Goal: Information Seeking & Learning: Learn about a topic

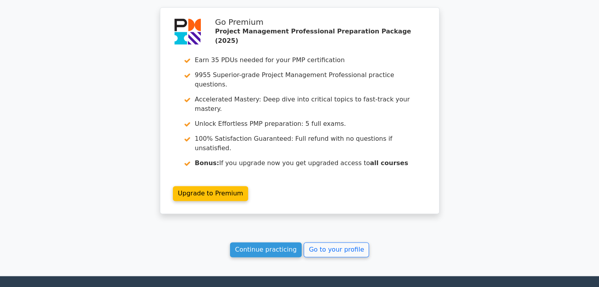
scroll to position [1152, 0]
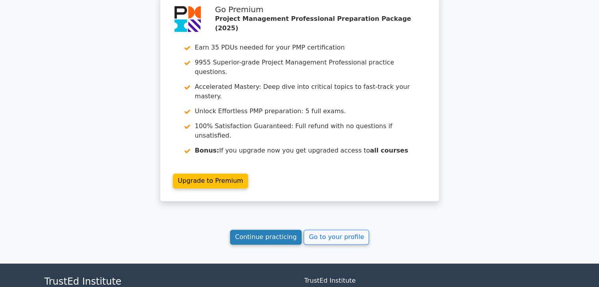
click at [265, 230] on link "Continue practicing" at bounding box center [266, 237] width 72 height 15
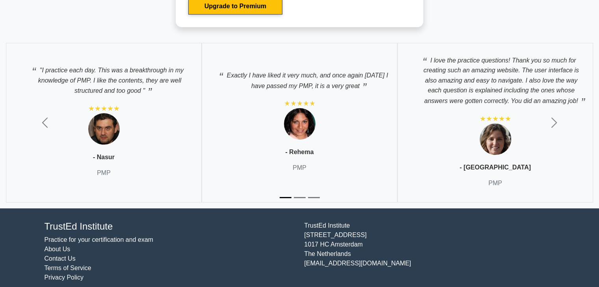
scroll to position [2948, 0]
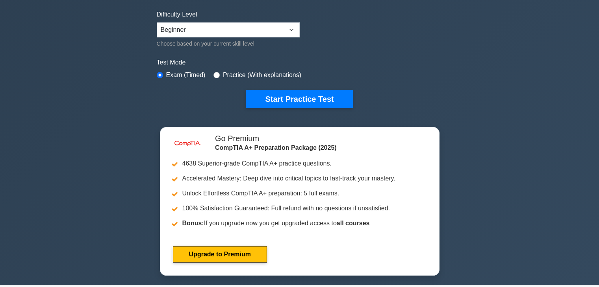
scroll to position [189, 0]
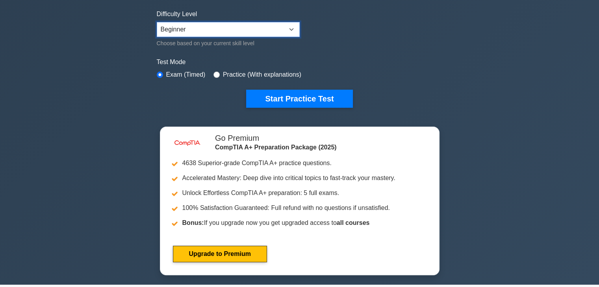
click at [291, 27] on select "Beginner Intermediate Expert" at bounding box center [228, 29] width 143 height 15
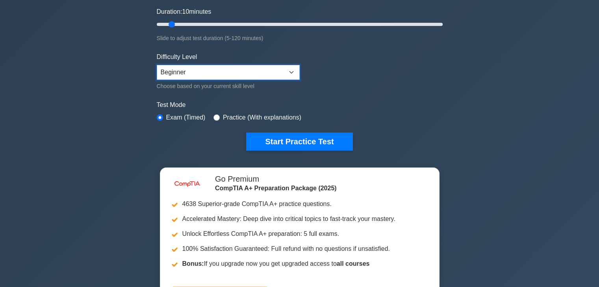
scroll to position [145, 0]
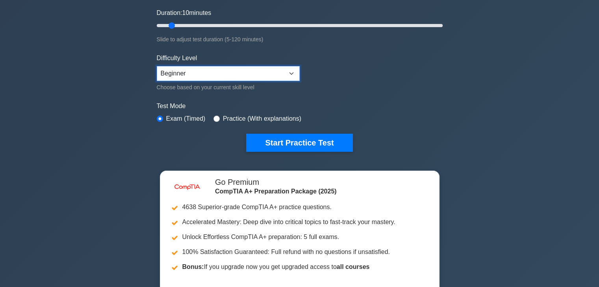
click at [291, 73] on select "Beginner Intermediate Expert" at bounding box center [228, 73] width 143 height 15
select select "intermediate"
click at [157, 66] on select "Beginner Intermediate Expert" at bounding box center [228, 73] width 143 height 15
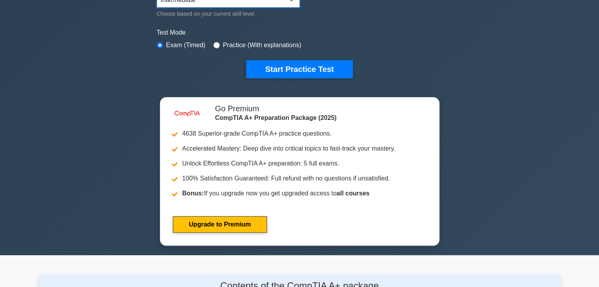
scroll to position [220, 0]
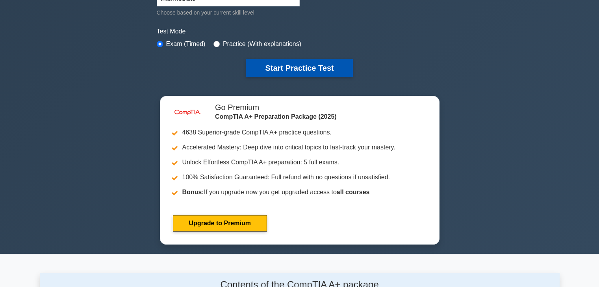
click at [324, 62] on button "Start Practice Test" at bounding box center [299, 68] width 106 height 18
